Goal: Obtain resource: Download file/media

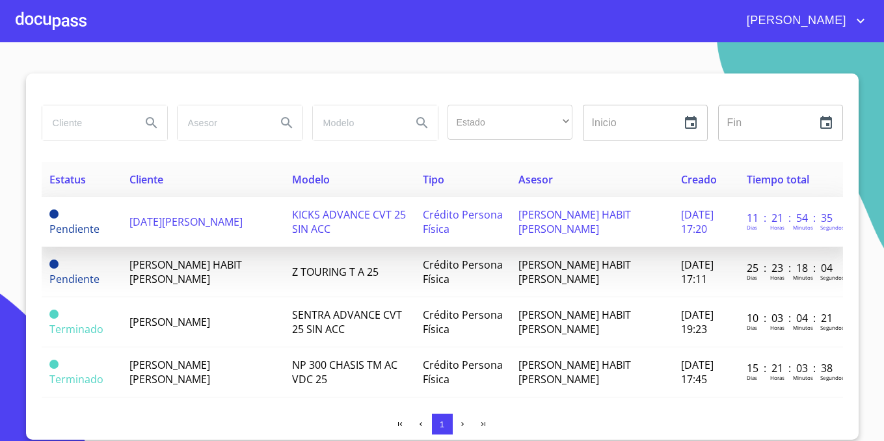
click at [256, 223] on td "[DATE][PERSON_NAME]" at bounding box center [203, 222] width 163 height 50
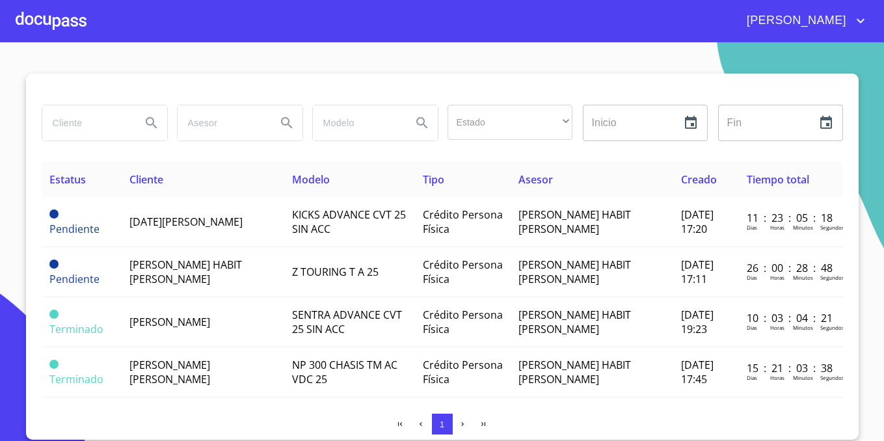
click at [31, 8] on div at bounding box center [51, 21] width 71 height 42
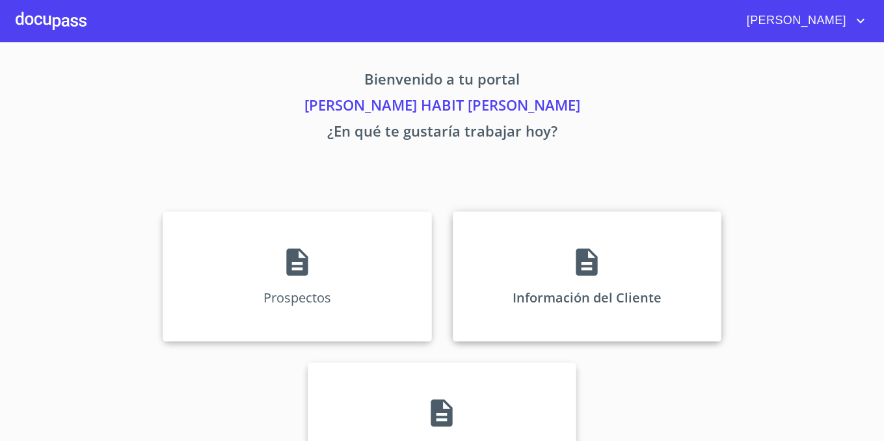
click at [627, 336] on div "Información del Cliente" at bounding box center [587, 276] width 269 height 130
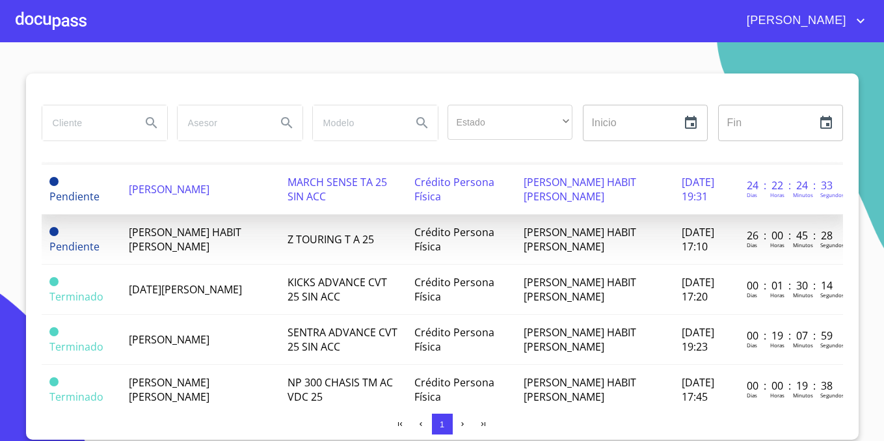
scroll to position [101, 0]
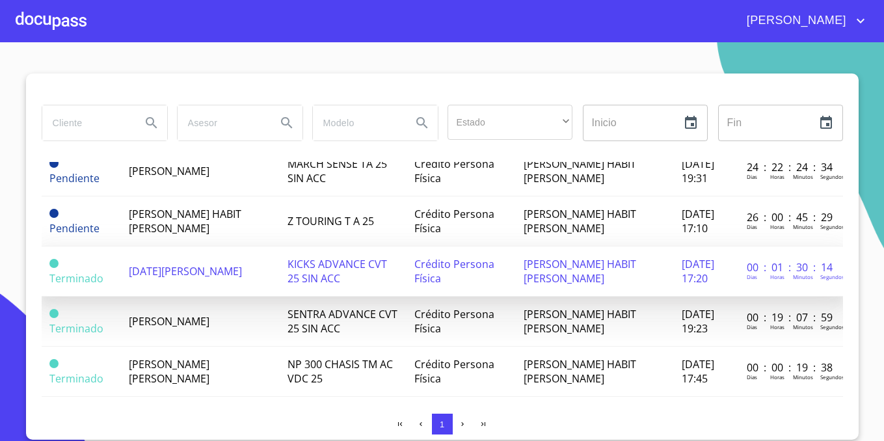
click at [157, 267] on span "[DATE][PERSON_NAME]" at bounding box center [185, 271] width 113 height 14
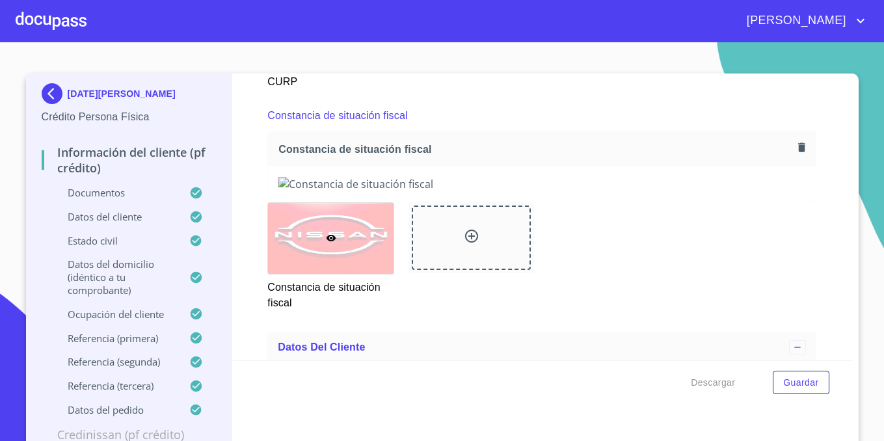
scroll to position [3483, 0]
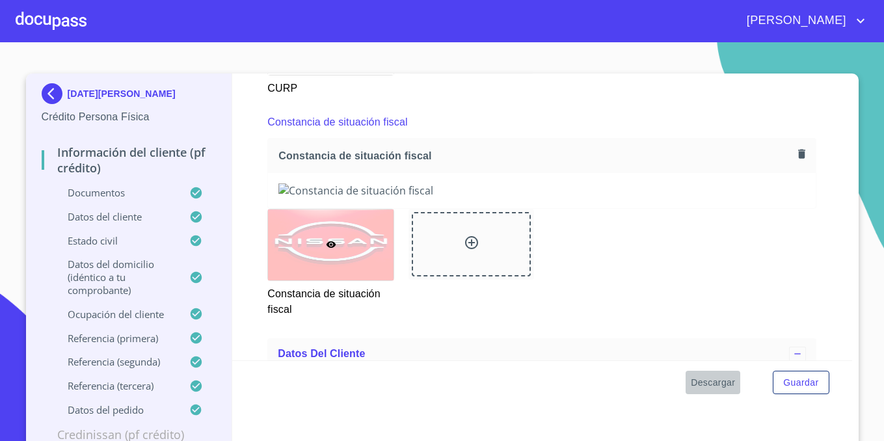
click at [718, 389] on span "Descargar" at bounding box center [713, 383] width 44 height 16
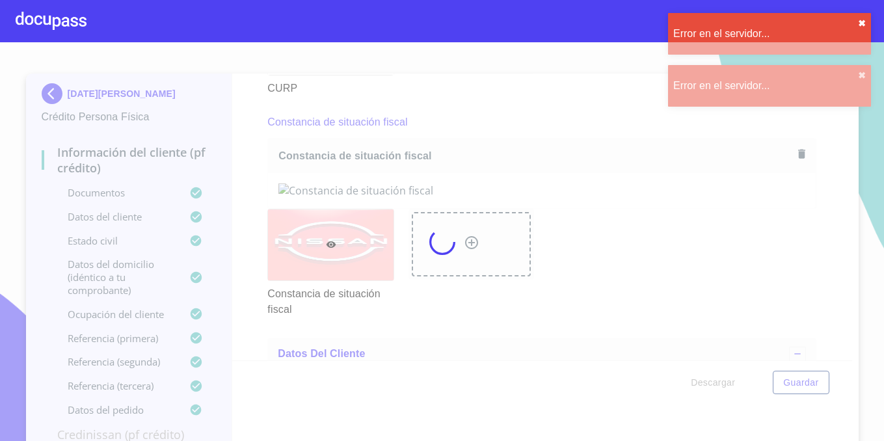
click at [862, 21] on button "✖︎" at bounding box center [862, 23] width 8 height 10
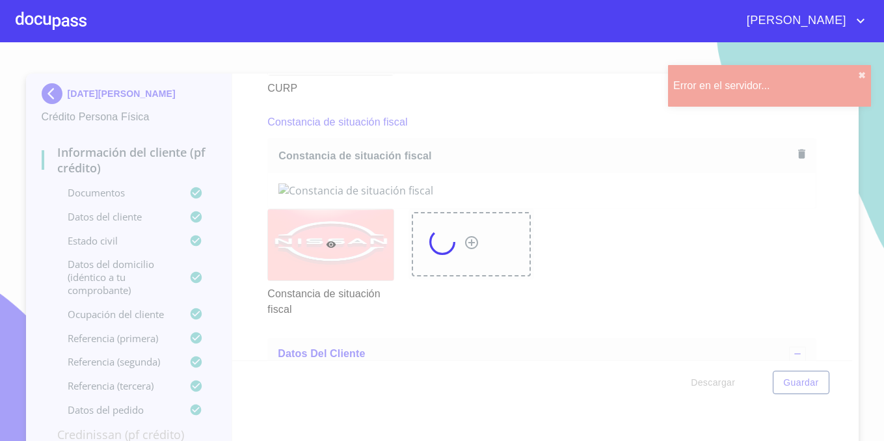
click at [862, 21] on div "Error en el servidor... ✖︎ Error en el servidor... ✖︎" at bounding box center [770, 64] width 208 height 109
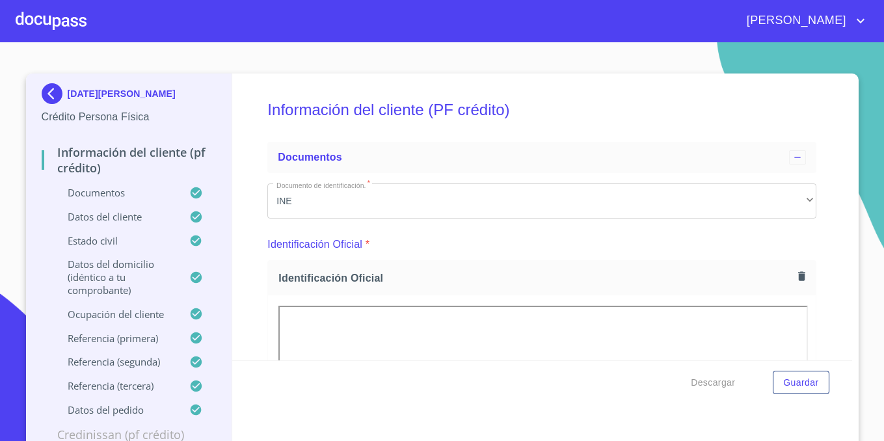
scroll to position [906, 0]
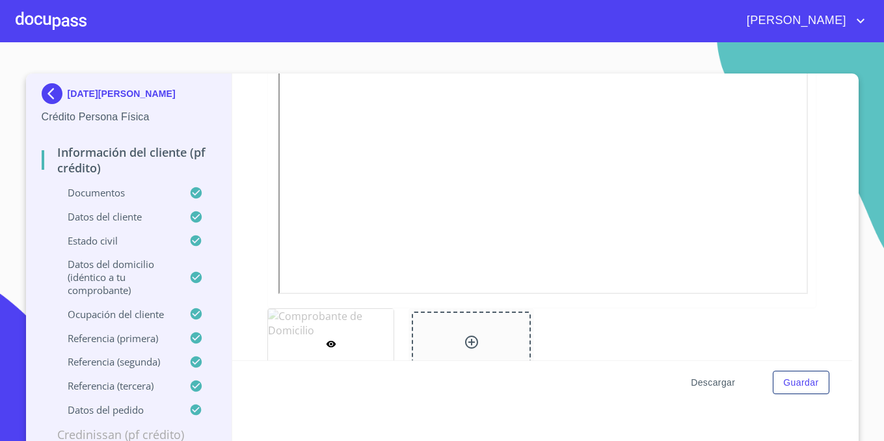
click at [708, 391] on button "Descargar" at bounding box center [713, 383] width 55 height 24
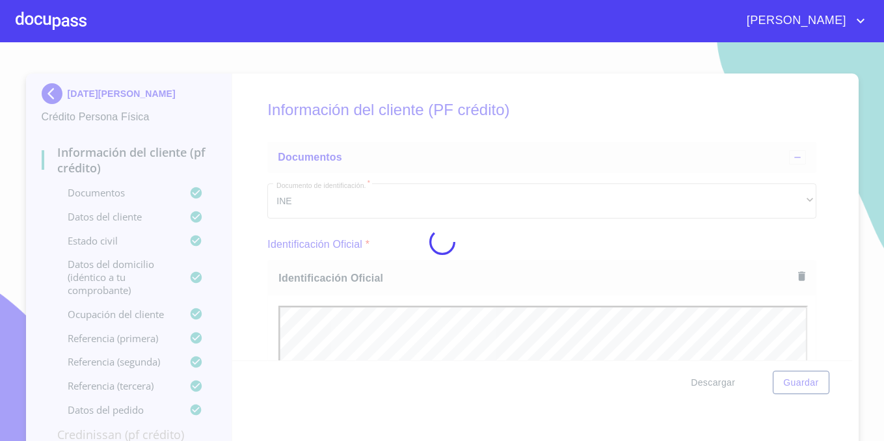
scroll to position [0, 0]
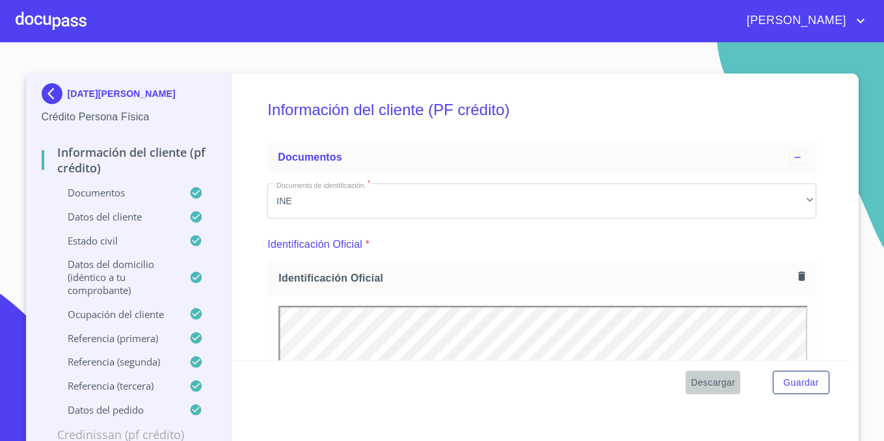
click at [725, 378] on span "Descargar" at bounding box center [713, 383] width 44 height 16
